Goal: Task Accomplishment & Management: Manage account settings

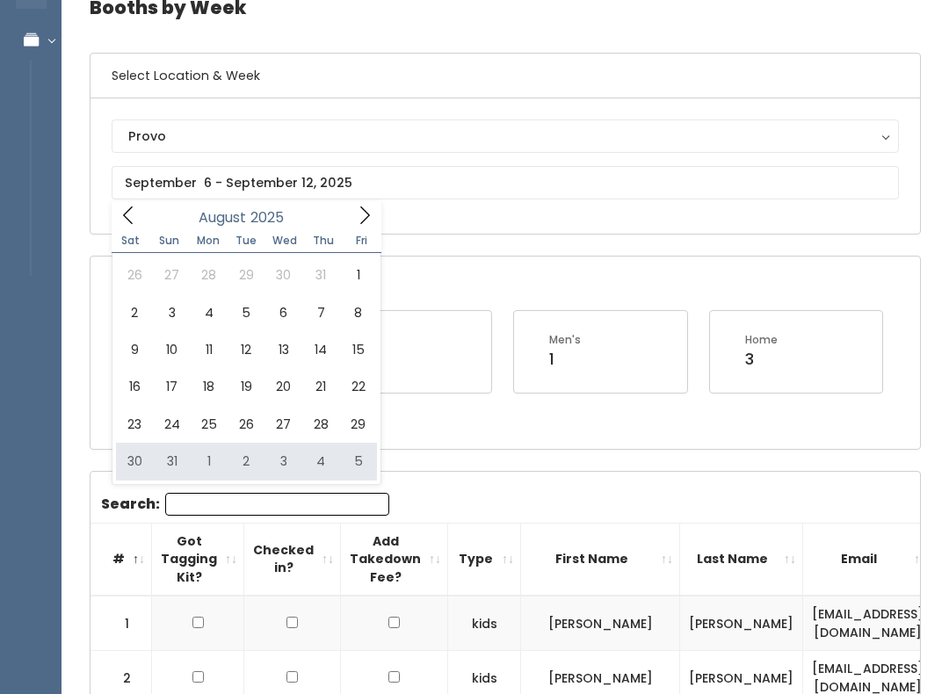
type input "[DATE] to [DATE]"
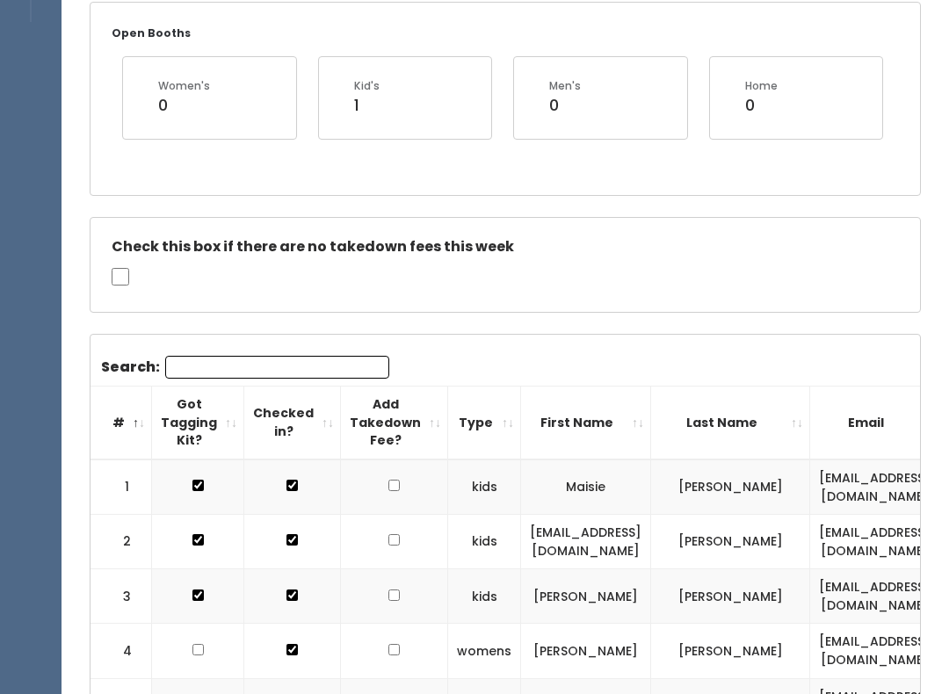
scroll to position [344, 0]
click at [296, 360] on input "Search:" at bounding box center [277, 367] width 224 height 23
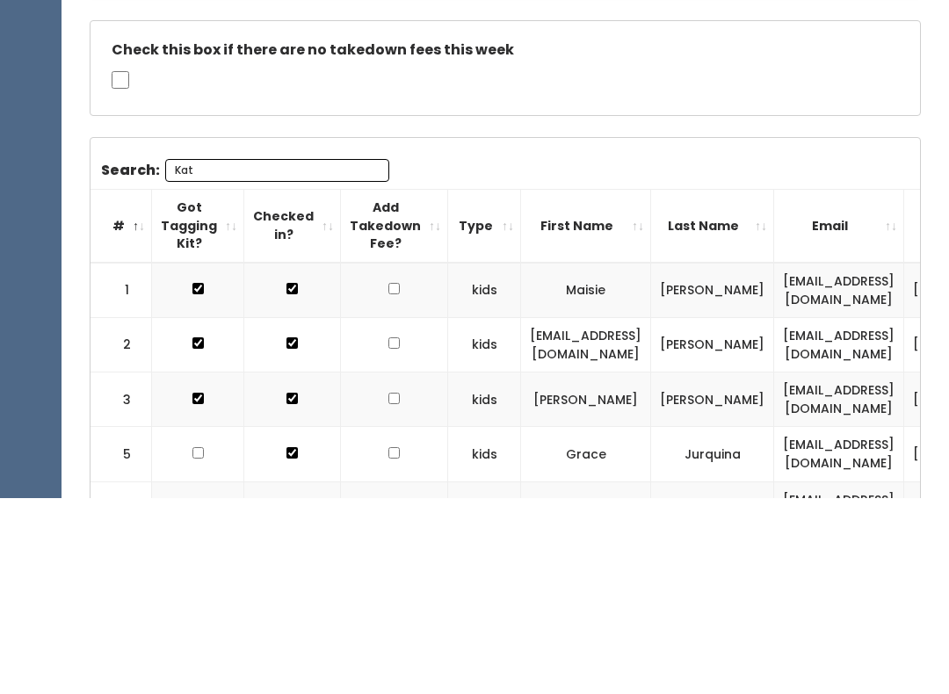
scroll to position [274, 0]
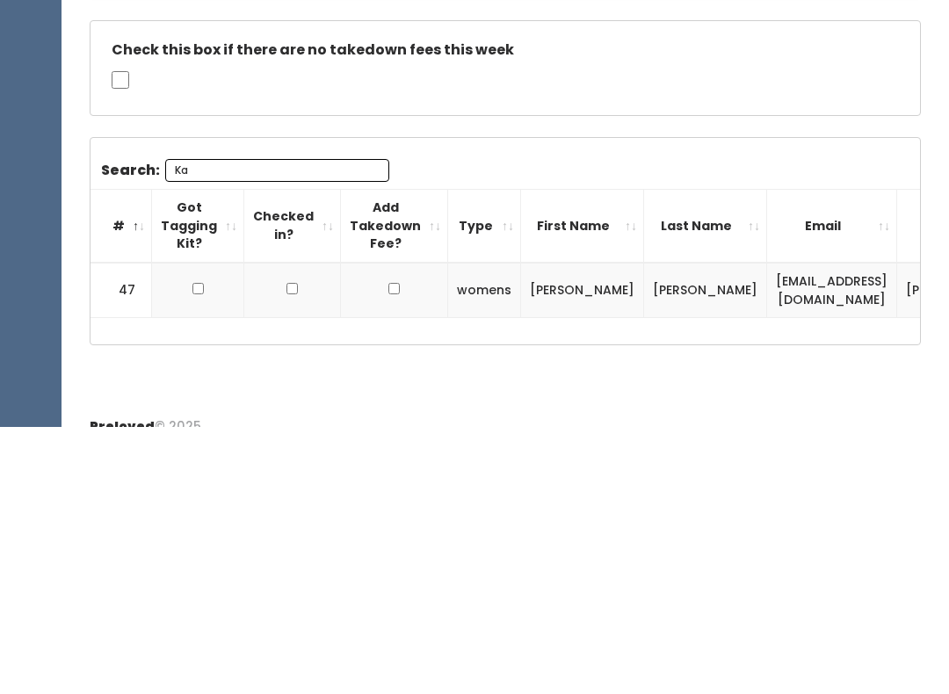
type input "K"
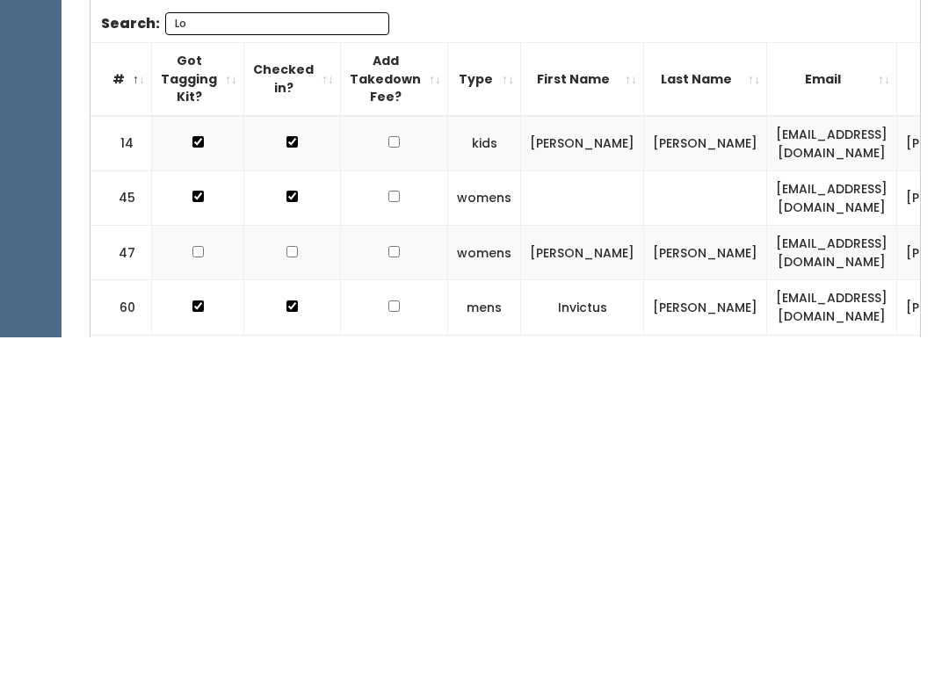
scroll to position [0, 0]
type input "Lo"
click at [193, 493] on input "checkbox" at bounding box center [197, 498] width 11 height 11
checkbox input "true"
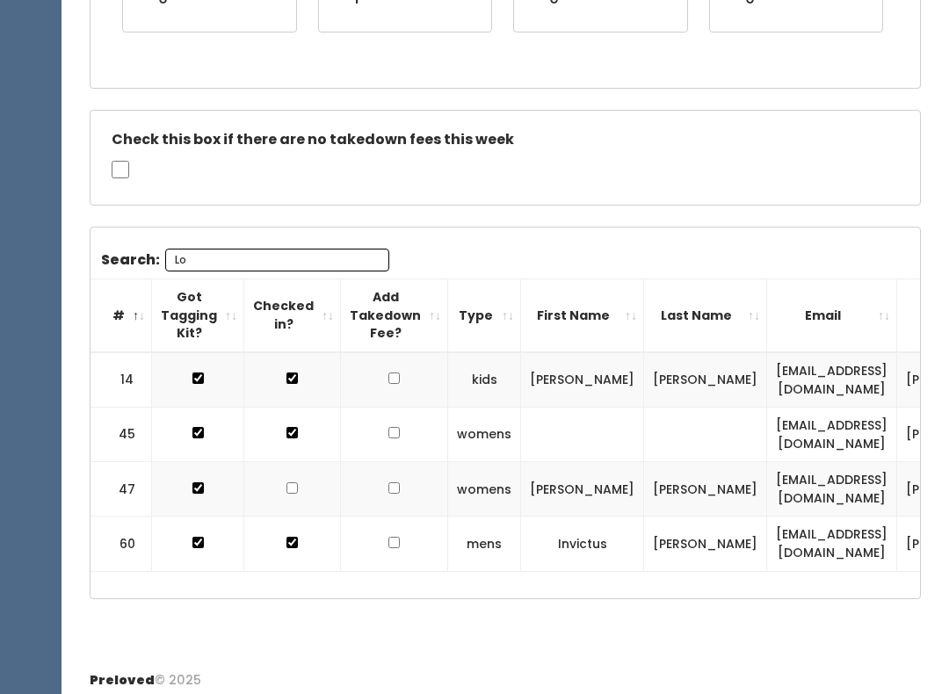
click at [286, 384] on input "checkbox" at bounding box center [291, 378] width 11 height 11
checkbox input "true"
